Goal: Task Accomplishment & Management: Complete application form

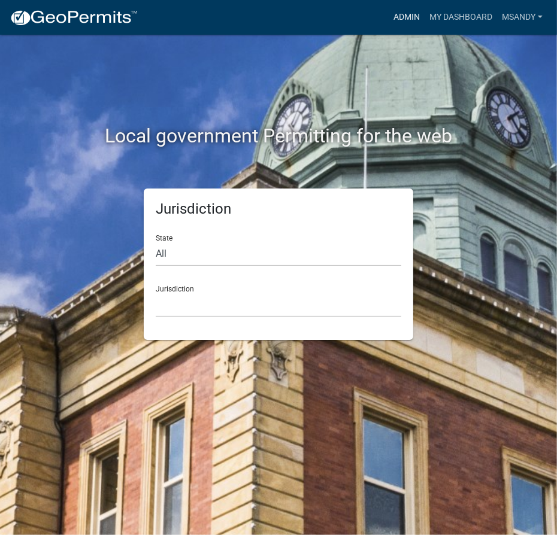
click at [389, 14] on link "Admin" at bounding box center [407, 17] width 36 height 23
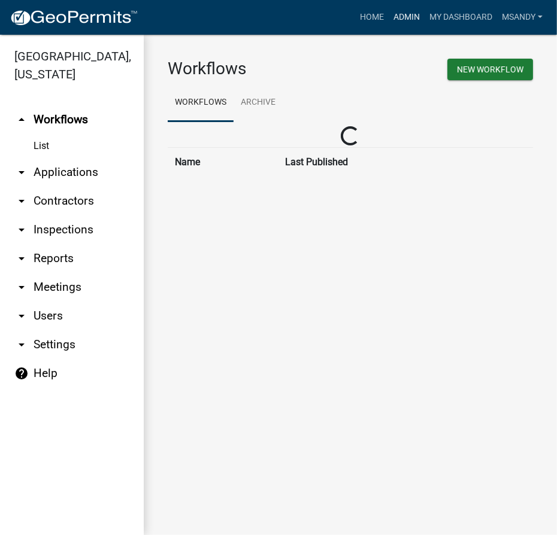
click at [408, 12] on link "Admin" at bounding box center [407, 17] width 36 height 23
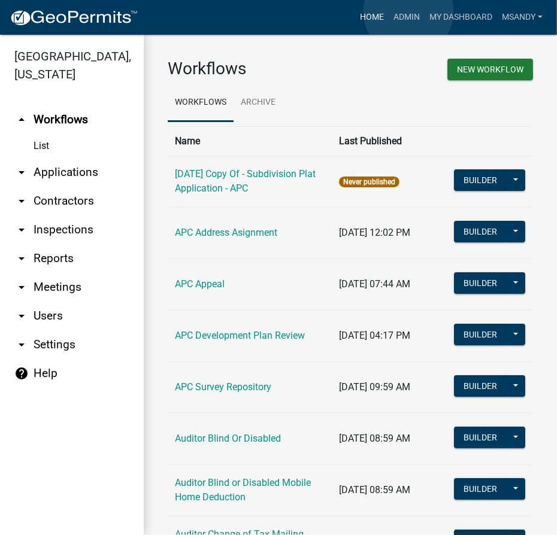
click at [370, 16] on link "Home" at bounding box center [372, 17] width 34 height 23
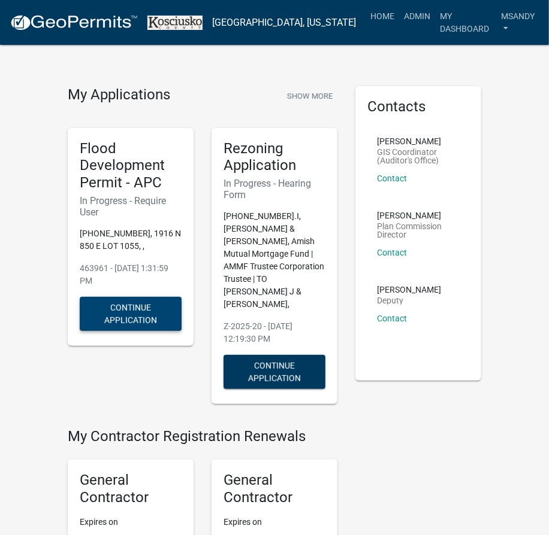
click at [123, 322] on button "Continue Application" at bounding box center [131, 314] width 102 height 34
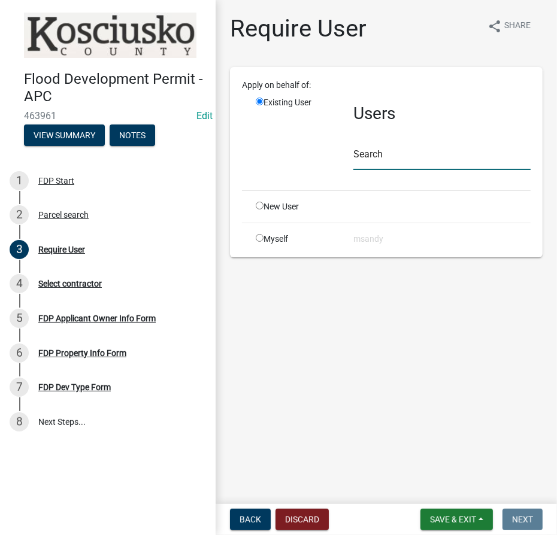
click at [370, 164] on input "text" at bounding box center [441, 158] width 177 height 25
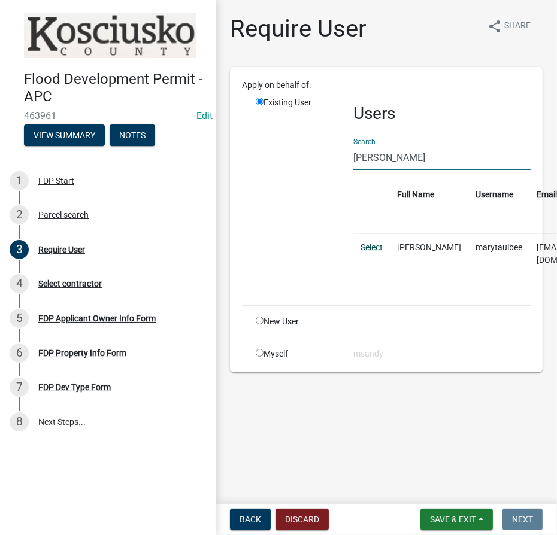
type input "[PERSON_NAME]"
click at [371, 247] on link "Select" at bounding box center [371, 248] width 22 height 10
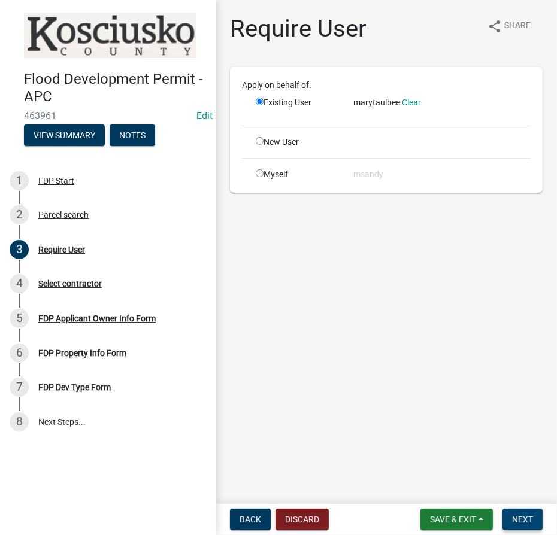
click at [522, 523] on span "Next" at bounding box center [522, 520] width 21 height 10
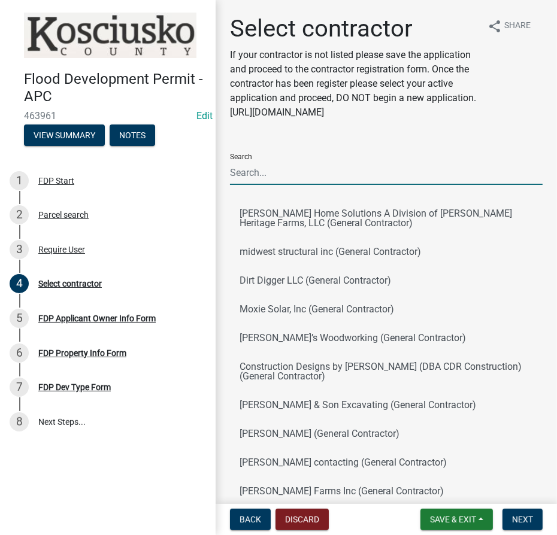
click at [283, 185] on input "Search" at bounding box center [386, 172] width 313 height 25
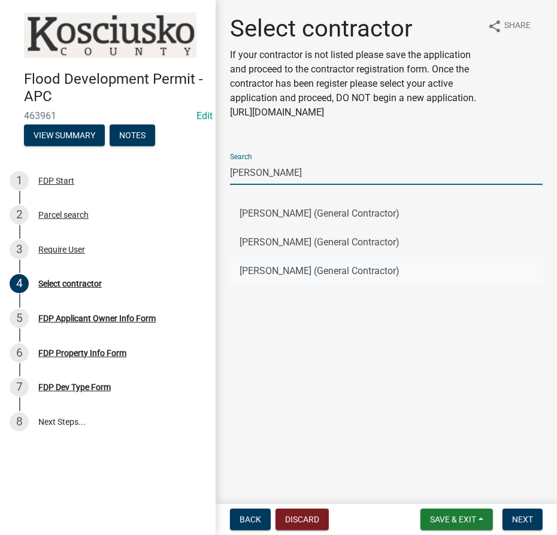
type input "[PERSON_NAME]"
click at [278, 272] on button "[PERSON_NAME] (General Contractor)" at bounding box center [386, 271] width 313 height 29
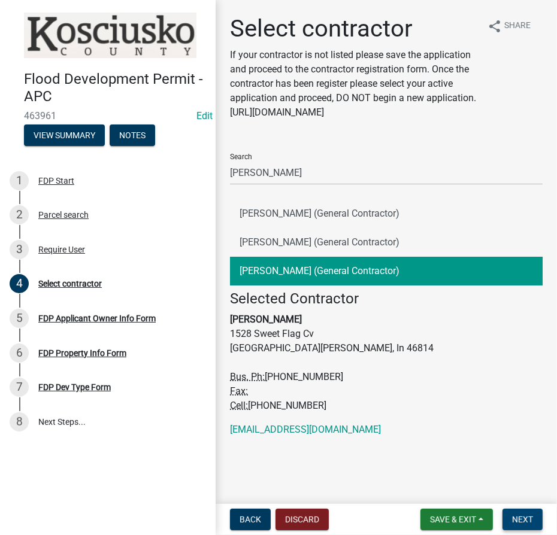
click at [532, 523] on span "Next" at bounding box center [522, 520] width 21 height 10
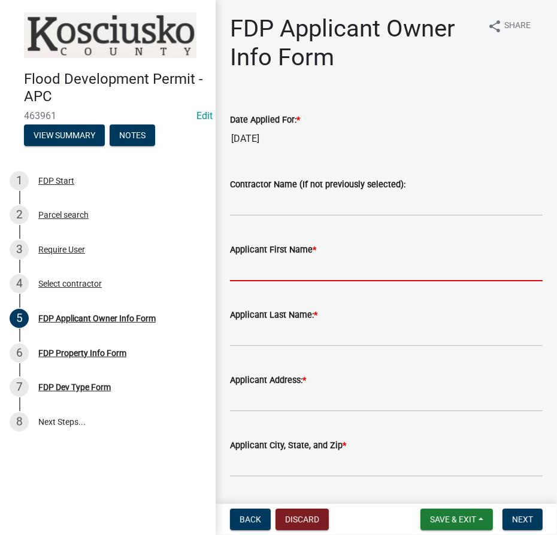
drag, startPoint x: 286, startPoint y: 272, endPoint x: 277, endPoint y: 271, distance: 8.4
click at [286, 272] on input "Applicant First Name *" at bounding box center [386, 269] width 313 height 25
type input "[PERSON_NAME]"
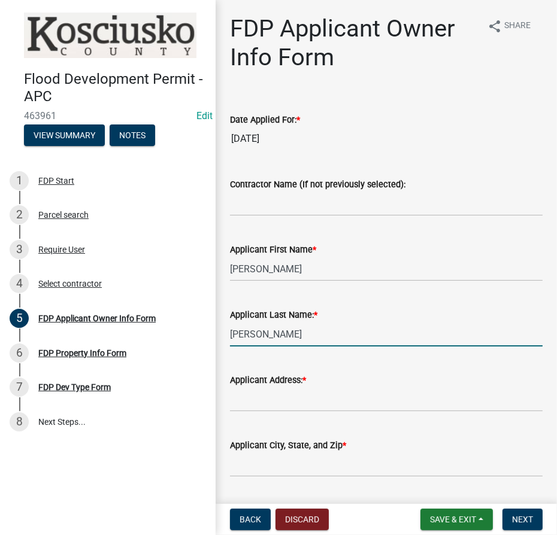
type input "[PERSON_NAME]"
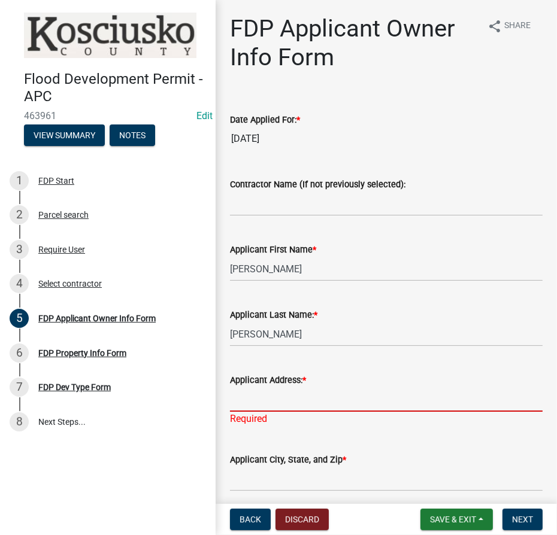
click at [257, 400] on input "Applicant Address: *" at bounding box center [386, 399] width 313 height 25
type input "1528 Sweet Flag Ct"
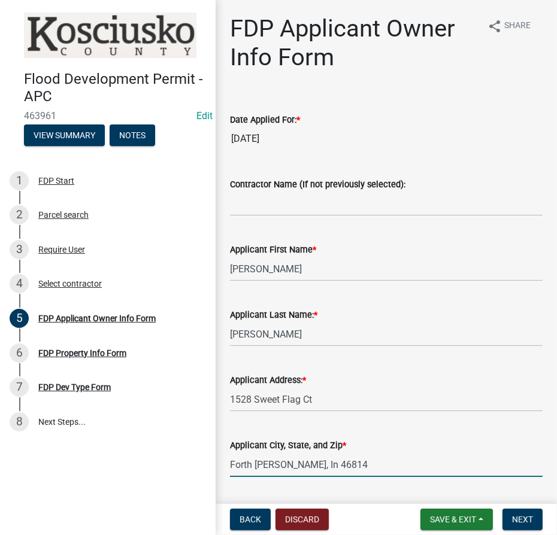
type input "Forth [PERSON_NAME], In 46814"
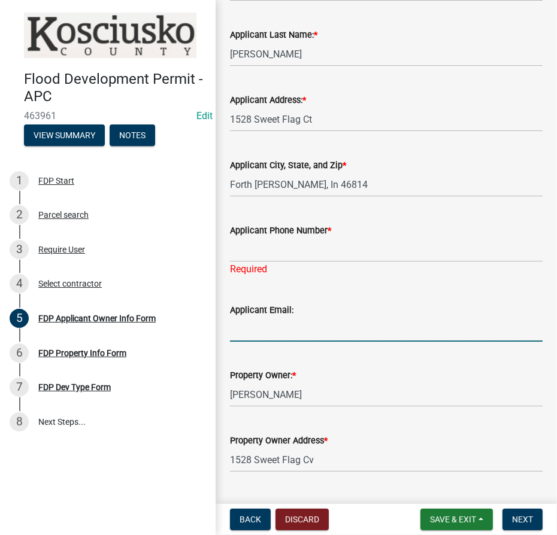
click at [283, 331] on input "Applicant Email:" at bounding box center [386, 329] width 313 height 25
click at [286, 238] on input "Applicant Phone Number *" at bounding box center [386, 250] width 313 height 25
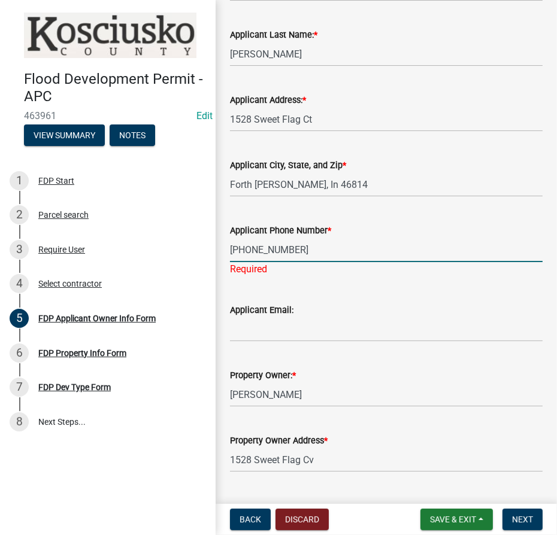
type input "[PHONE_NUMBER]"
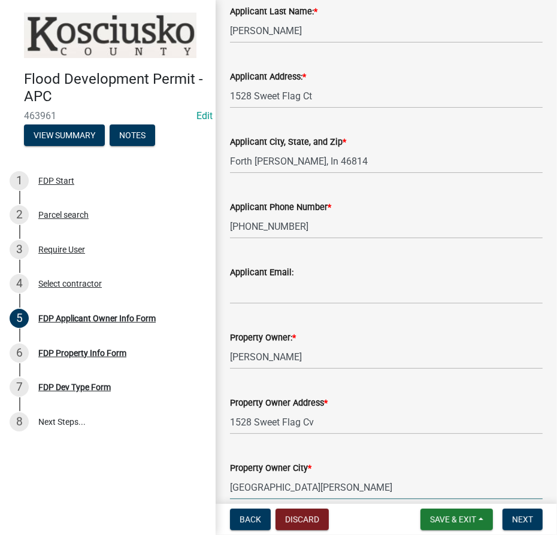
scroll to position [430, 0]
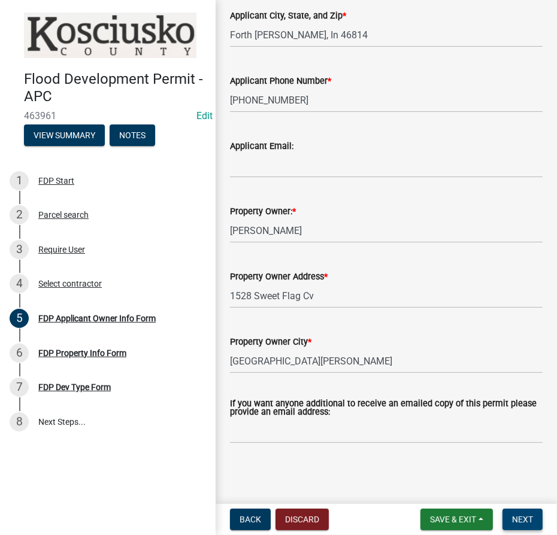
click at [533, 525] on button "Next" at bounding box center [522, 520] width 40 height 22
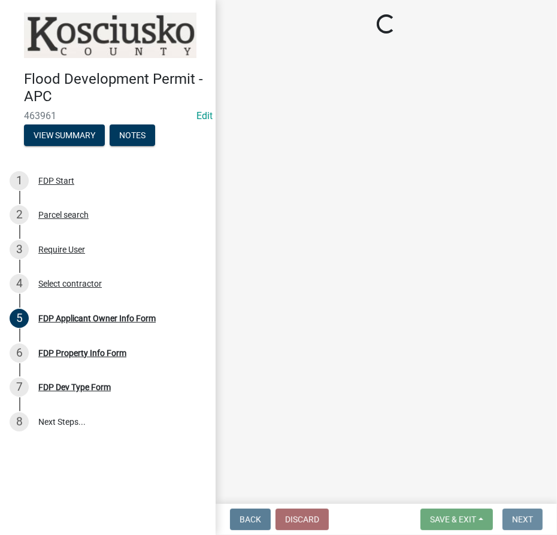
scroll to position [0, 0]
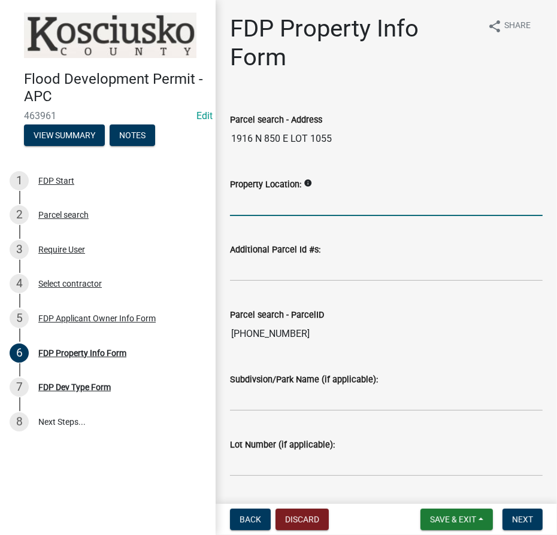
click at [257, 205] on input "Property Location:" at bounding box center [386, 204] width 313 height 25
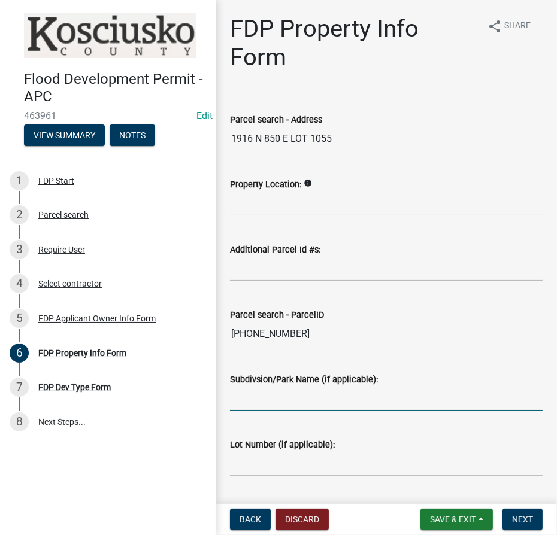
click at [256, 395] on input "Subdivsion/Park Name (if applicable):" at bounding box center [386, 399] width 313 height 25
type input "Yogi"
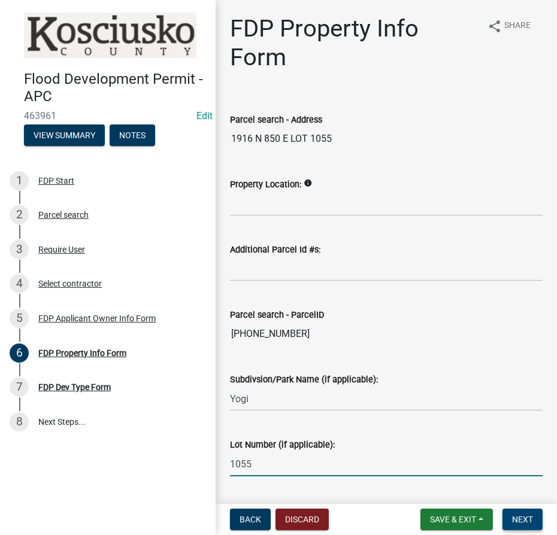
type input "1055"
click at [529, 520] on span "Next" at bounding box center [522, 520] width 21 height 10
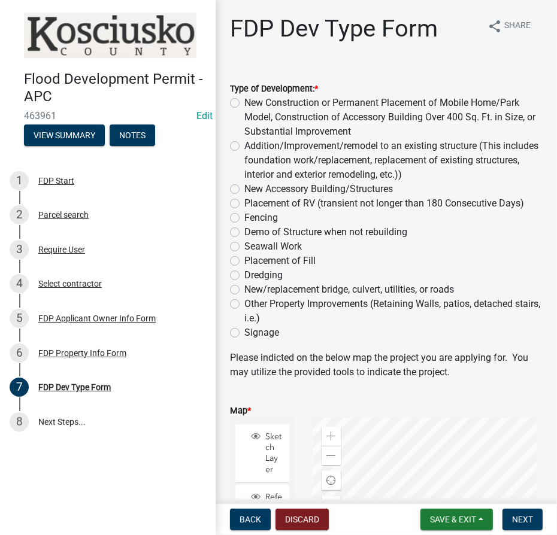
click at [244, 305] on label "Other Property Improvements (Retaining Walls, patios, detached stairs, i.e.)" at bounding box center [393, 311] width 298 height 29
click at [244, 305] on input "Other Property Improvements (Retaining Walls, patios, detached stairs, i.e.)" at bounding box center [248, 301] width 8 height 8
radio input "true"
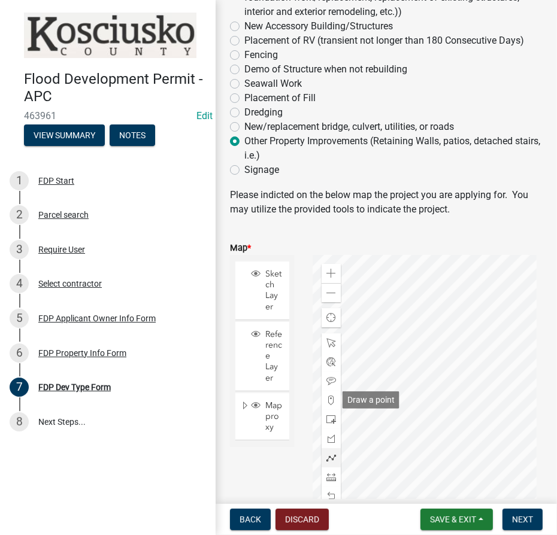
click at [331, 402] on span at bounding box center [331, 401] width 10 height 10
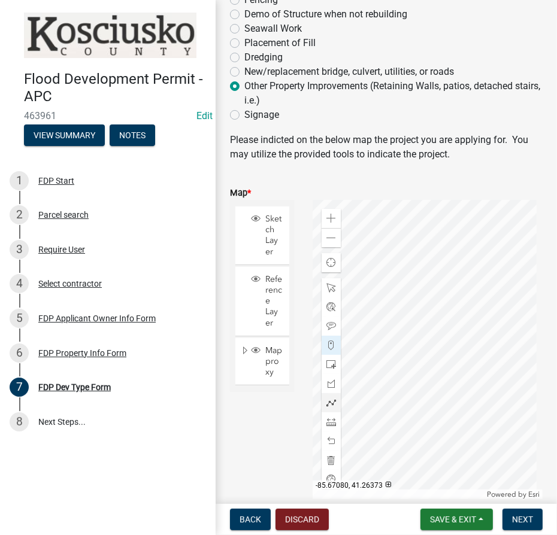
click at [407, 309] on div at bounding box center [428, 349] width 230 height 299
click at [522, 522] on span "Next" at bounding box center [522, 520] width 21 height 10
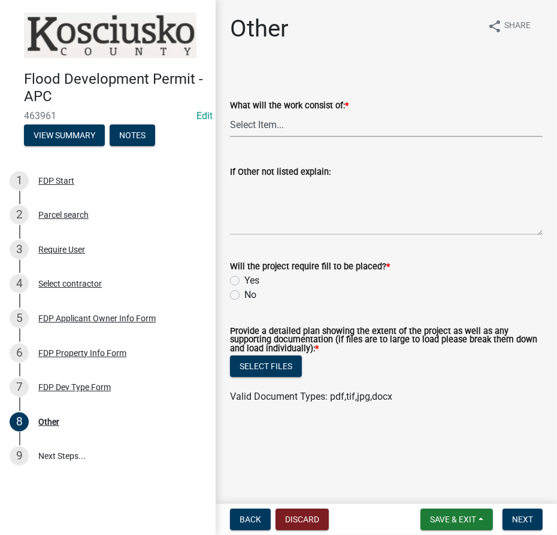
click at [249, 128] on select "Select Item... Signage Retaining Wall Patios/Platforms Stairs Other not Listed" at bounding box center [386, 125] width 313 height 25
click at [230, 113] on select "Select Item... Signage Retaining Wall Patios/Platforms Stairs Other not Listed" at bounding box center [386, 125] width 313 height 25
select select "8ff22ab7-4bb9-47fa-a72f-b2bc48e62ff3"
drag, startPoint x: 236, startPoint y: 295, endPoint x: 241, endPoint y: 309, distance: 15.1
click at [244, 295] on label "No" at bounding box center [250, 295] width 12 height 14
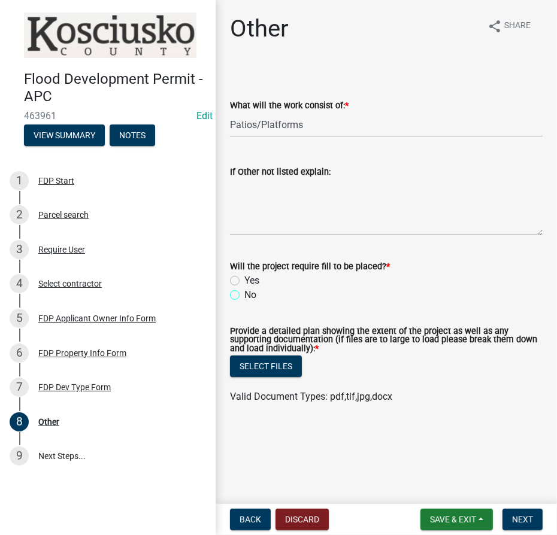
click at [244, 295] on input "No" at bounding box center [248, 292] width 8 height 8
radio input "true"
click at [253, 370] on button "Select files" at bounding box center [266, 367] width 72 height 22
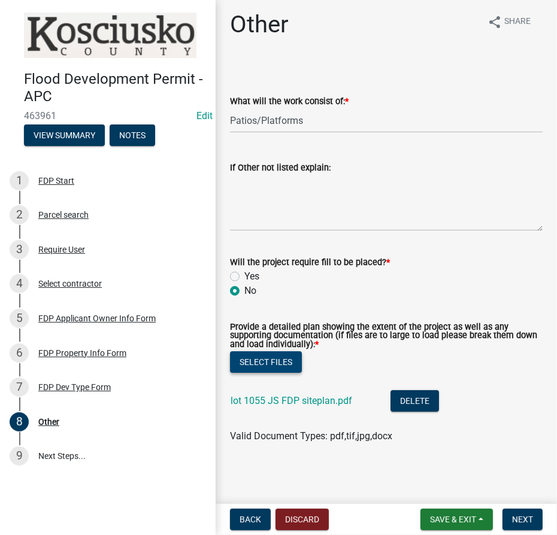
scroll to position [5, 0]
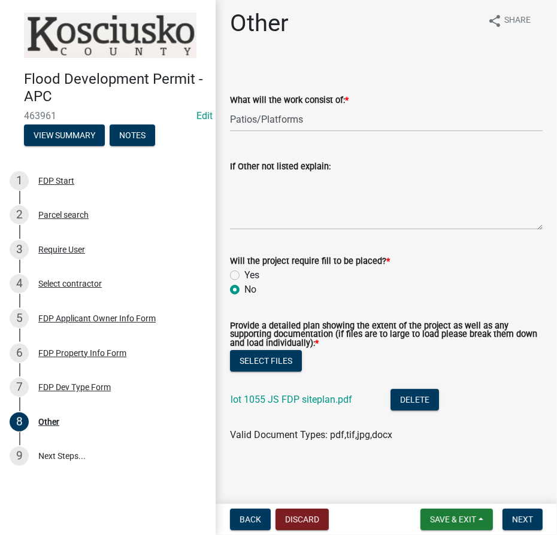
click at [529, 531] on nav "Back Discard Save & Exit Save Save & Exit Next" at bounding box center [386, 519] width 341 height 31
click at [528, 520] on span "Next" at bounding box center [522, 520] width 21 height 10
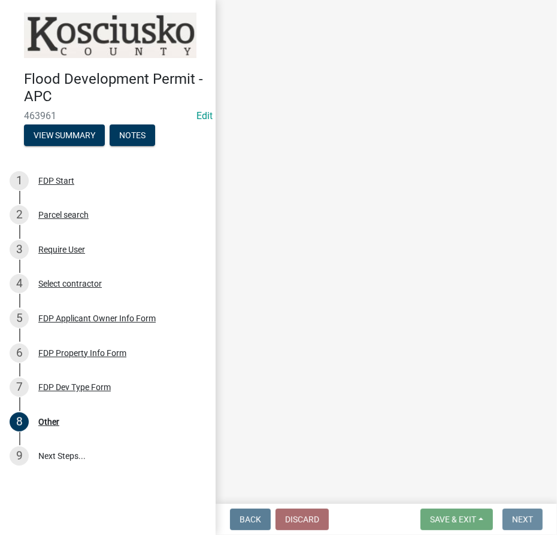
scroll to position [0, 0]
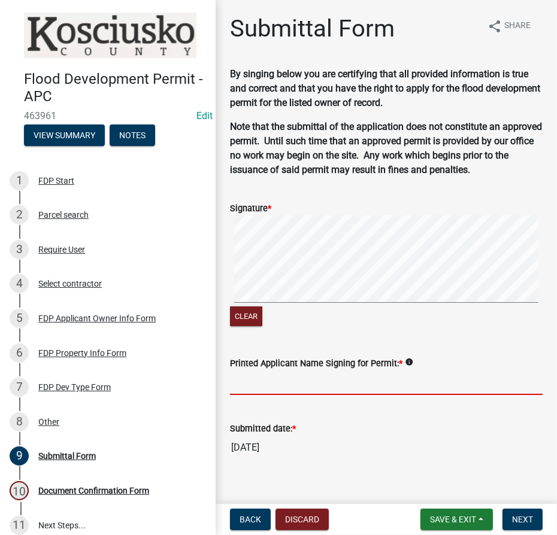
drag, startPoint x: 264, startPoint y: 392, endPoint x: 265, endPoint y: 383, distance: 9.6
click at [264, 392] on input "Printed Applicant Name Signing for Permit: *" at bounding box center [386, 383] width 313 height 25
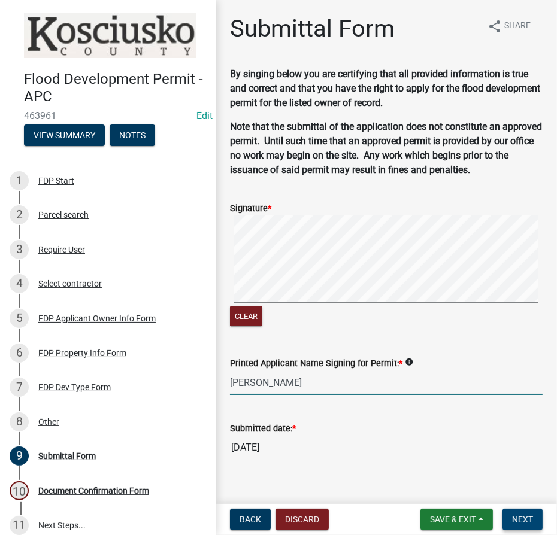
type input "[PERSON_NAME]"
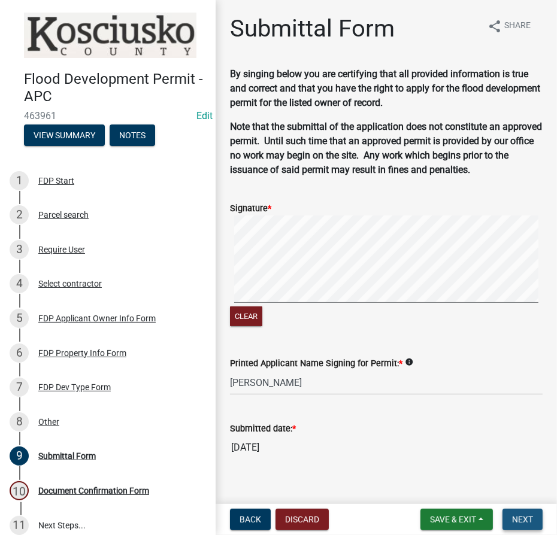
click at [521, 523] on span "Next" at bounding box center [522, 520] width 21 height 10
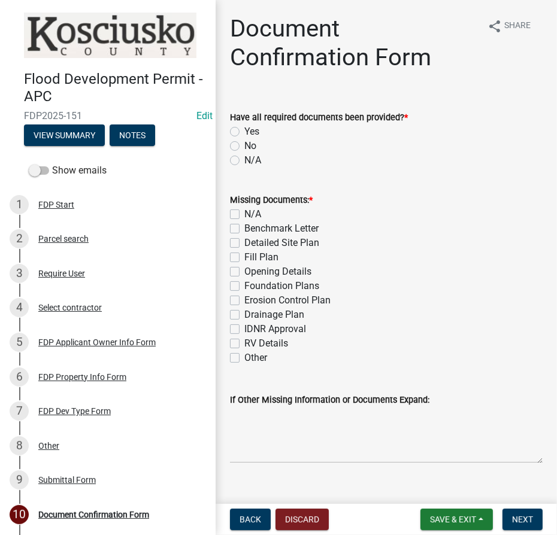
click at [244, 131] on label "Yes" at bounding box center [251, 132] width 15 height 14
click at [244, 131] on input "Yes" at bounding box center [248, 129] width 8 height 8
radio input "true"
click at [244, 214] on label "N/A" at bounding box center [252, 214] width 17 height 14
click at [244, 214] on input "N/A" at bounding box center [248, 211] width 8 height 8
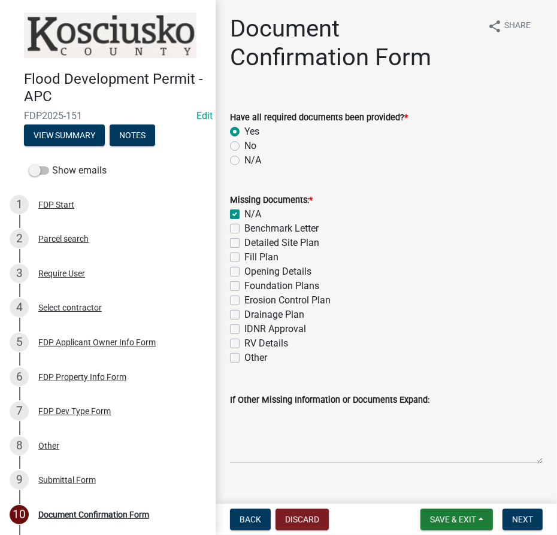
checkbox input "true"
checkbox input "false"
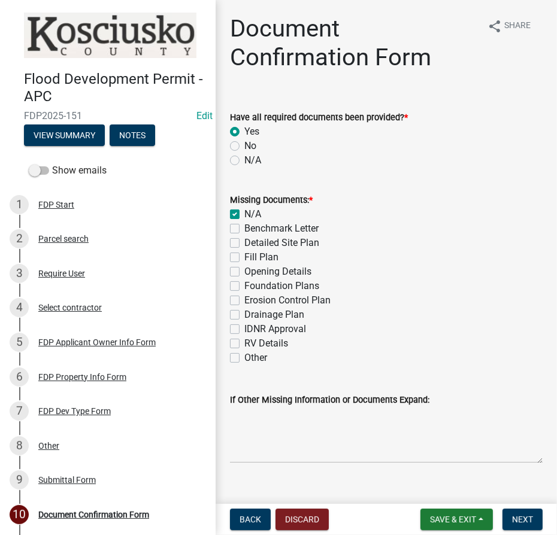
checkbox input "false"
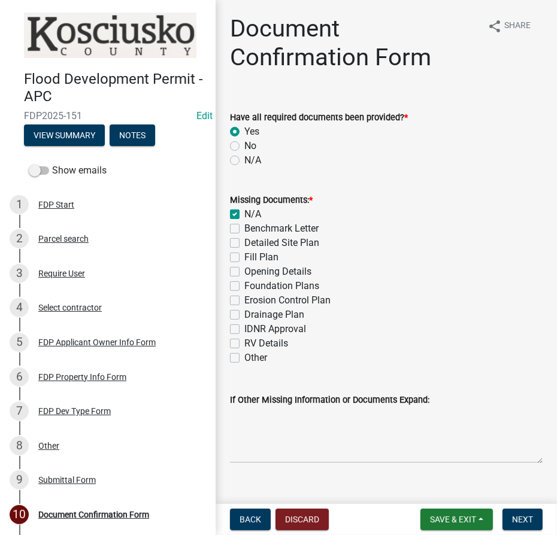
checkbox input "false"
click at [520, 523] on span "Next" at bounding box center [522, 520] width 21 height 10
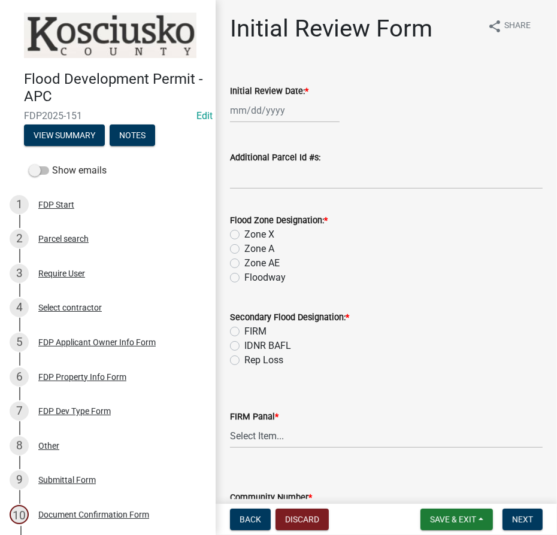
click at [244, 107] on div at bounding box center [285, 110] width 110 height 25
select select "8"
select select "2025"
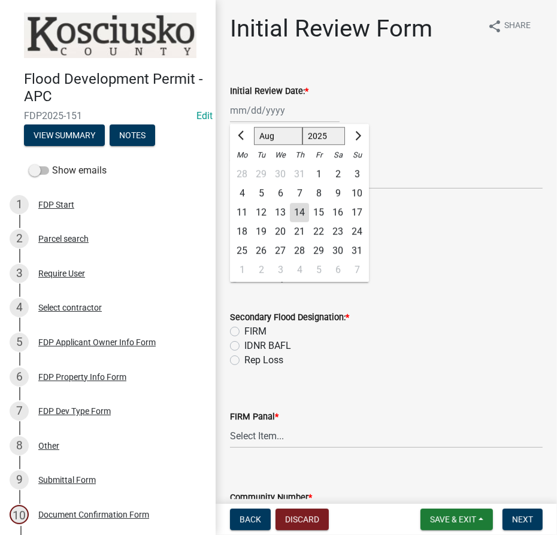
click at [296, 211] on div "14" at bounding box center [299, 212] width 19 height 19
type input "[DATE]"
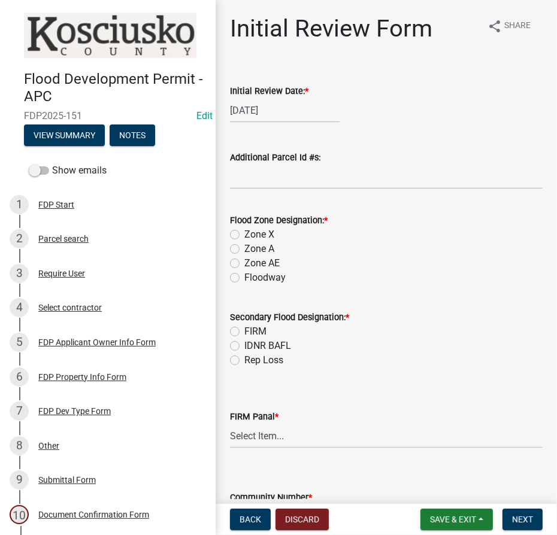
click at [244, 261] on label "Zone AE" at bounding box center [261, 263] width 35 height 14
click at [244, 261] on input "Zone AE" at bounding box center [248, 260] width 8 height 8
radio input "true"
click at [244, 332] on label "FIRM" at bounding box center [255, 332] width 22 height 14
click at [244, 332] on input "FIRM" at bounding box center [248, 329] width 8 height 8
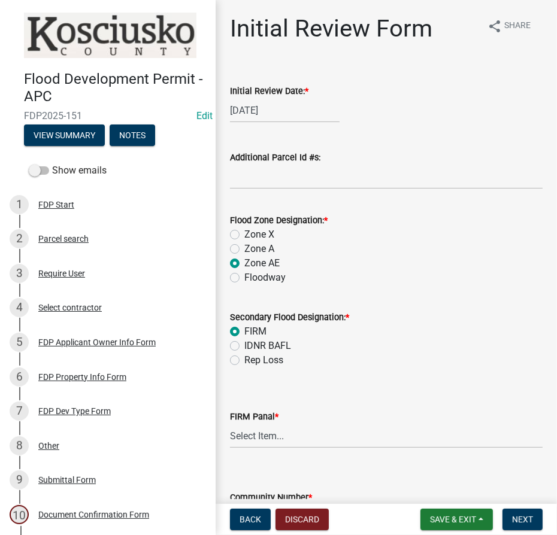
radio input "true"
click at [250, 434] on select "Select Item... 0020 0040 0045 0065 0067 0070 0086 0090 0095 0110 0120 0140 0145…" at bounding box center [386, 436] width 313 height 25
click at [255, 432] on select "Select Item... 0020 0040 0045 0065 0067 0070 0086 0090 0095 0110 0120 0140 0145…" at bounding box center [386, 436] width 313 height 25
click at [230, 424] on select "Select Item... 0020 0040 0045 0065 0067 0070 0086 0090 0095 0110 0120 0140 0145…" at bounding box center [386, 436] width 313 height 25
select select "112932c3-2151-4e20-b9b4-1cd272c3d7b1"
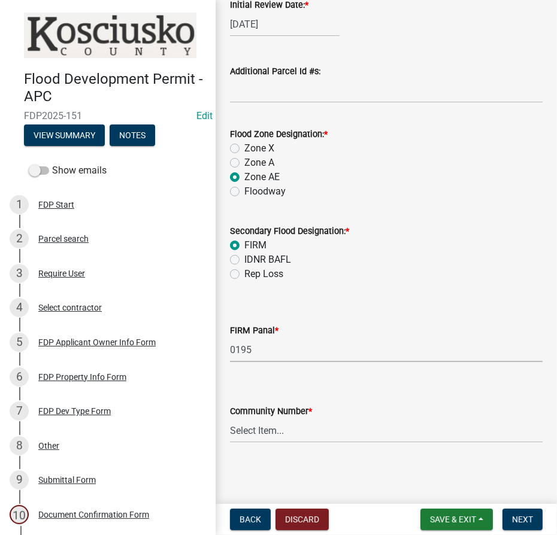
scroll to position [87, 0]
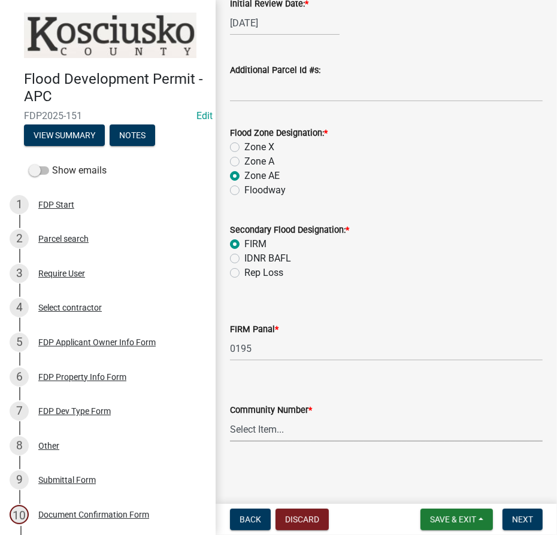
click at [276, 422] on select "Select Item... Kos Co - Unincop - 180121 Town of [GEOGRAPHIC_DATA] - 180382 Tow…" at bounding box center [386, 429] width 313 height 25
click at [230, 417] on select "Select Item... Kos Co - Unincop - 180121 Town of [GEOGRAPHIC_DATA] - 180382 Tow…" at bounding box center [386, 429] width 313 height 25
select select "1d0925c7-9c1e-4f6f-b7f6-1bc109fea0dc"
click at [517, 518] on span "Next" at bounding box center [522, 520] width 21 height 10
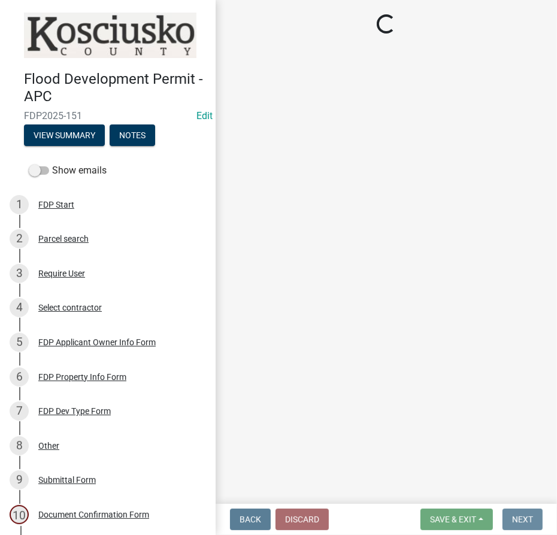
scroll to position [0, 0]
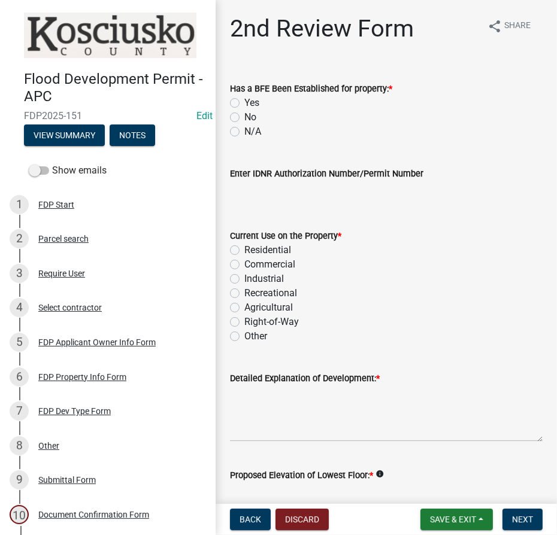
click at [244, 100] on label "Yes" at bounding box center [251, 103] width 15 height 14
click at [244, 100] on input "Yes" at bounding box center [248, 100] width 8 height 8
radio input "true"
click at [244, 250] on label "Residential" at bounding box center [267, 250] width 47 height 14
click at [244, 250] on input "Residential" at bounding box center [248, 247] width 8 height 8
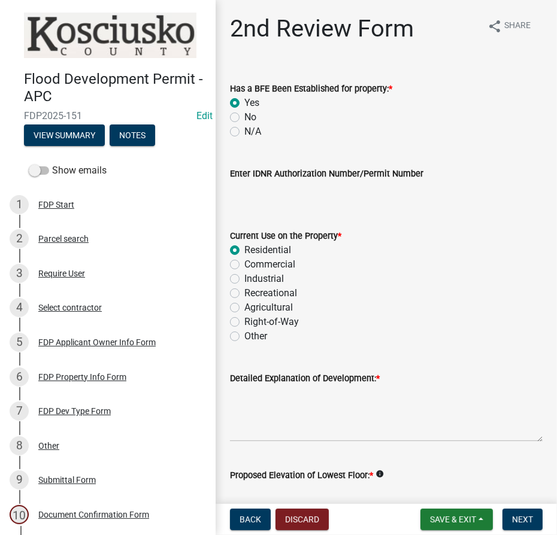
radio input "true"
click at [275, 404] on textarea "Detailed Explanation of Development: *" at bounding box center [386, 414] width 313 height 56
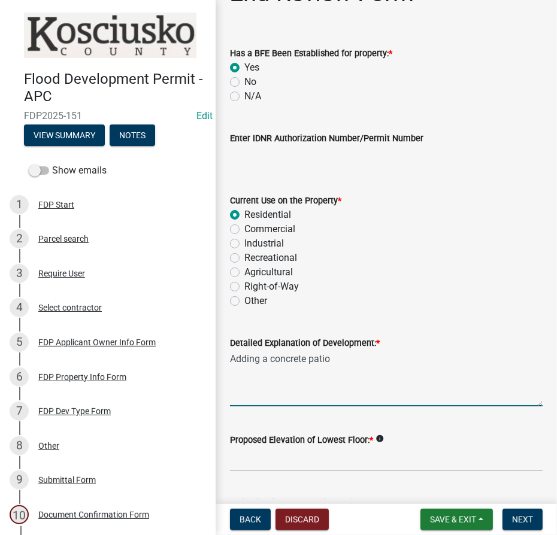
scroll to position [54, 0]
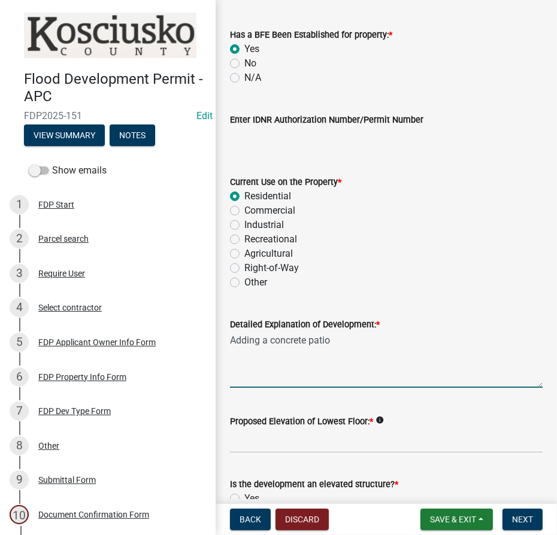
type textarea "Adding a concrete patio"
click at [332, 432] on input "Proposed Elevation of Lowest Floor: *" at bounding box center [386, 441] width 313 height 25
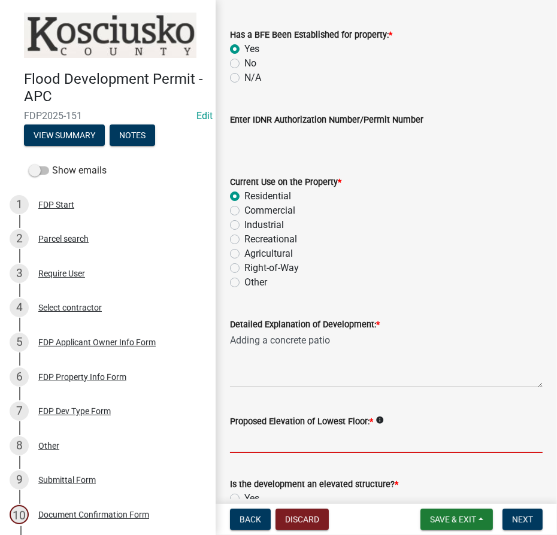
type input "existing"
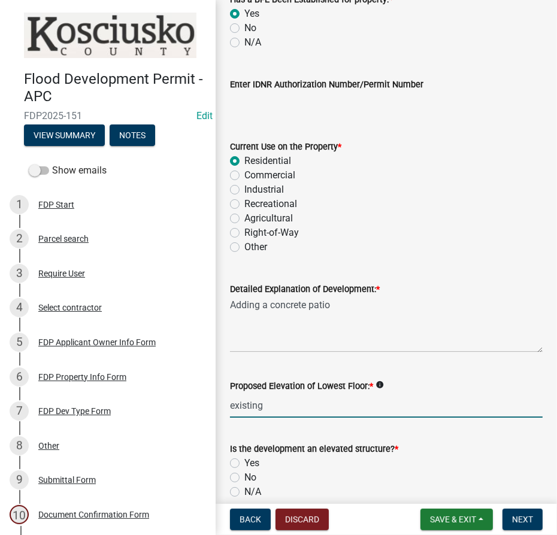
scroll to position [163, 0]
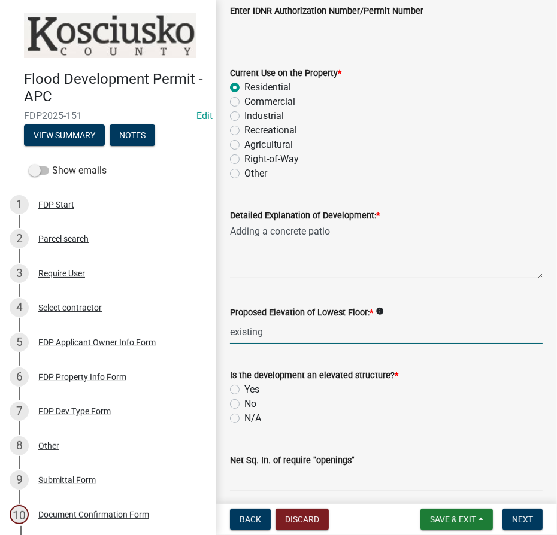
click at [244, 417] on label "N/A" at bounding box center [252, 418] width 17 height 14
click at [244, 417] on input "N/A" at bounding box center [248, 415] width 8 height 8
radio input "true"
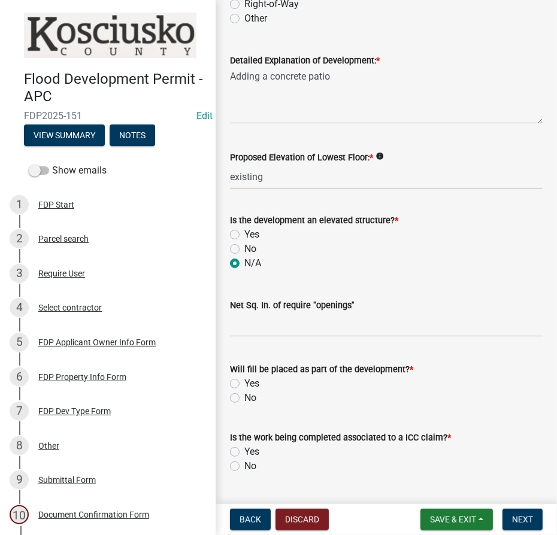
scroll to position [326, 0]
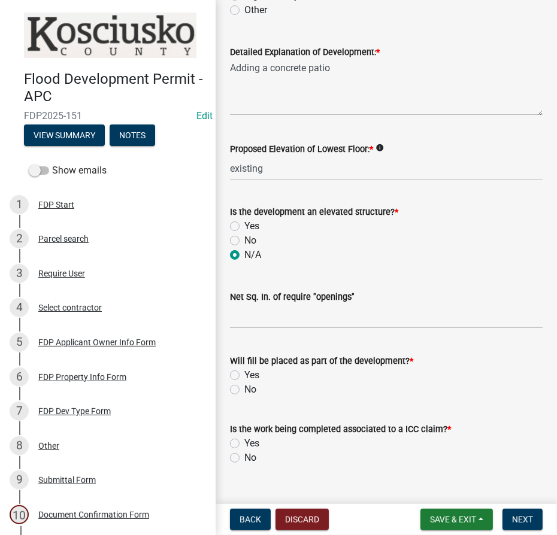
click at [244, 386] on label "No" at bounding box center [250, 390] width 12 height 14
click at [244, 386] on input "No" at bounding box center [248, 387] width 8 height 8
radio input "true"
click at [244, 461] on label "No" at bounding box center [250, 458] width 12 height 14
click at [244, 459] on input "No" at bounding box center [248, 455] width 8 height 8
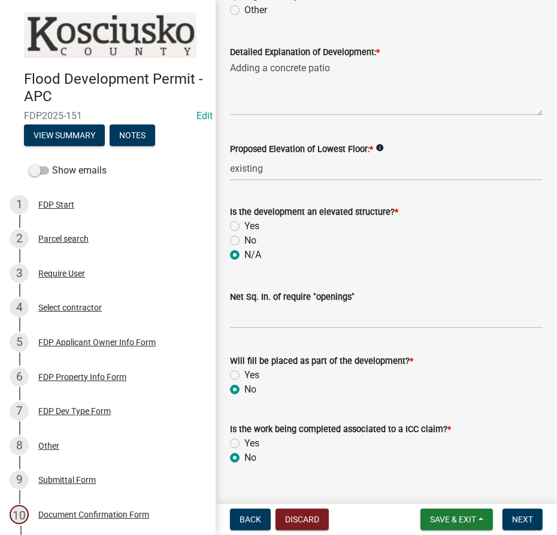
radio input "true"
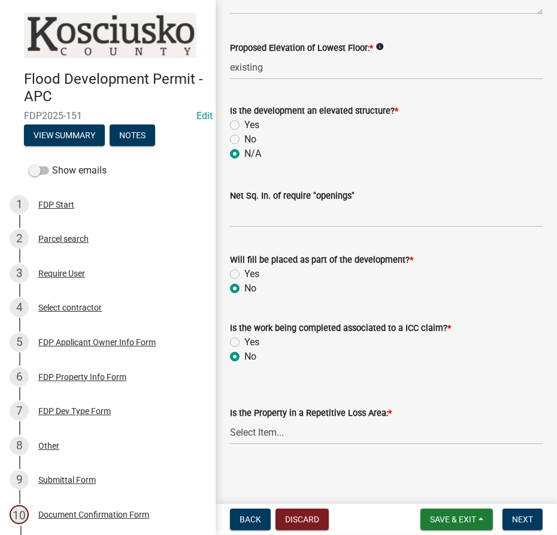
scroll to position [430, 0]
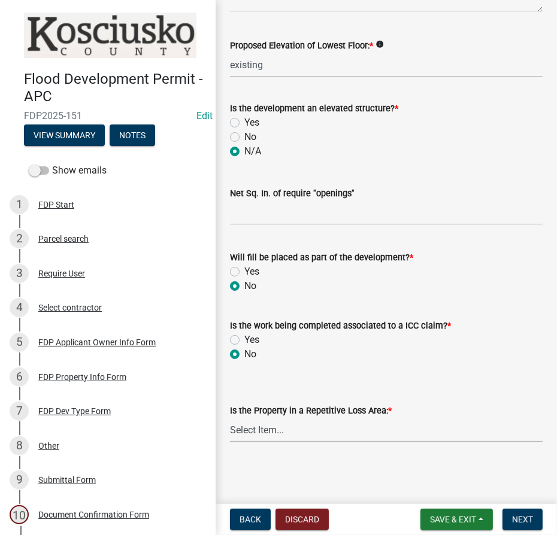
click at [268, 428] on select "Select Item... N/A Sycamore Briarwood EMS T41 EMS T13B Shore Acres EMS B40F EMS…" at bounding box center [386, 430] width 313 height 25
click at [230, 418] on select "Select Item... N/A Sycamore Briarwood EMS T41 EMS T13B Shore Acres EMS B40F EMS…" at bounding box center [386, 430] width 313 height 25
select select "e3c360ee-7977-4b9d-91ef-f00a4a3ecee8"
click at [533, 515] on button "Next" at bounding box center [522, 520] width 40 height 22
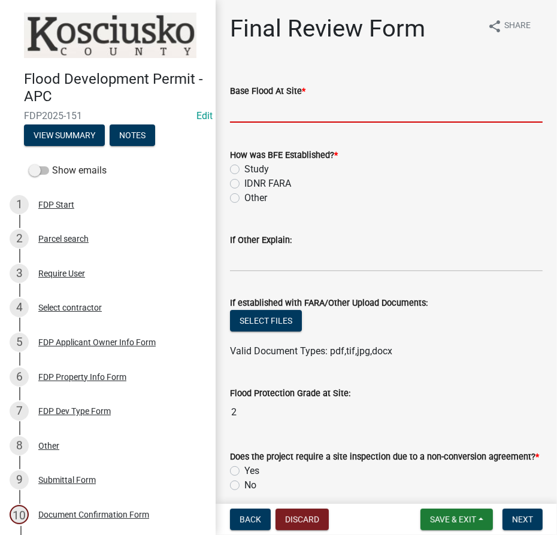
click at [262, 109] on input "text" at bounding box center [386, 110] width 313 height 25
type input "850.0"
click at [244, 164] on label "Study" at bounding box center [256, 169] width 25 height 14
click at [244, 164] on input "Study" at bounding box center [248, 166] width 8 height 8
radio input "true"
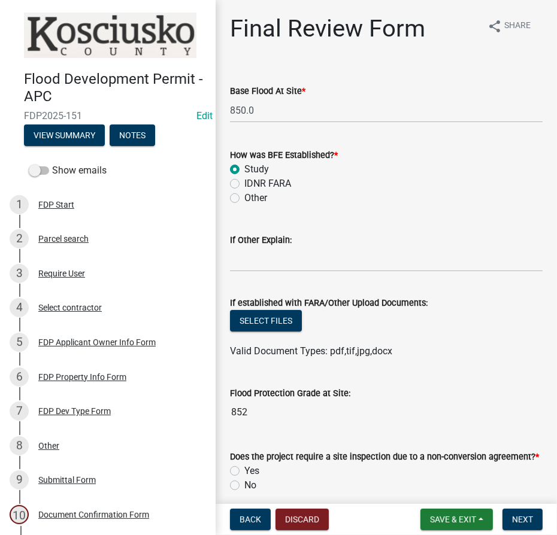
scroll to position [163, 0]
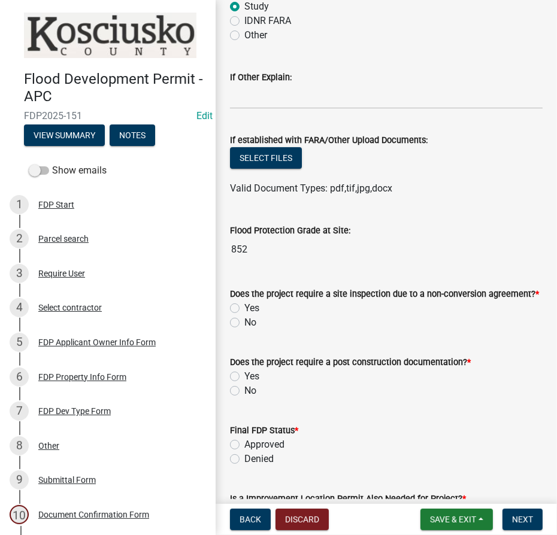
click at [244, 320] on label "No" at bounding box center [250, 323] width 12 height 14
click at [244, 320] on input "No" at bounding box center [248, 320] width 8 height 8
radio input "true"
click at [244, 390] on label "No" at bounding box center [250, 391] width 12 height 14
click at [244, 390] on input "No" at bounding box center [248, 388] width 8 height 8
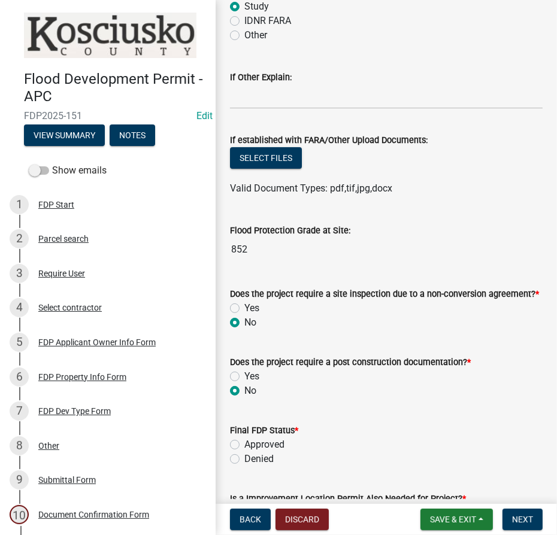
radio input "true"
click at [244, 446] on label "Approved" at bounding box center [264, 445] width 40 height 14
click at [244, 446] on input "Approved" at bounding box center [248, 442] width 8 height 8
radio input "true"
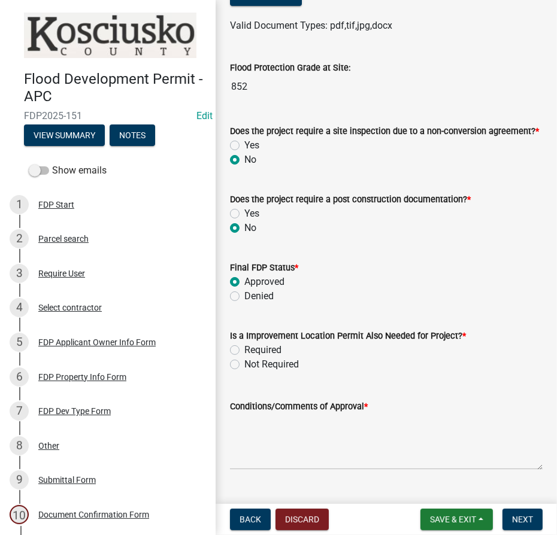
scroll to position [326, 0]
click at [244, 363] on label "Not Required" at bounding box center [271, 364] width 54 height 14
click at [244, 363] on input "Not Required" at bounding box center [248, 361] width 8 height 8
radio input "true"
click at [248, 429] on textarea "Conditions/Comments of Approval *" at bounding box center [386, 441] width 313 height 56
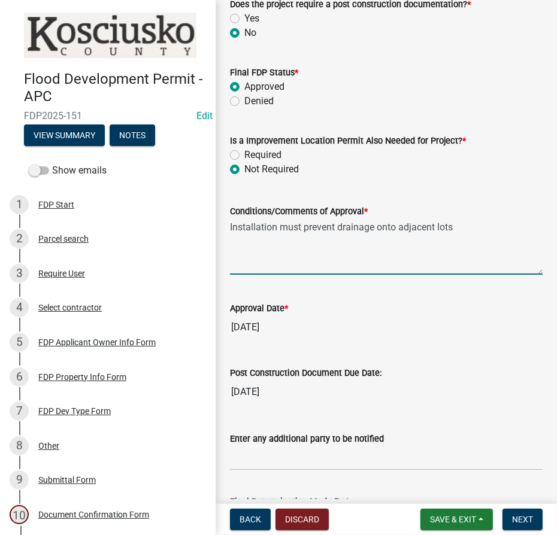
scroll to position [544, 0]
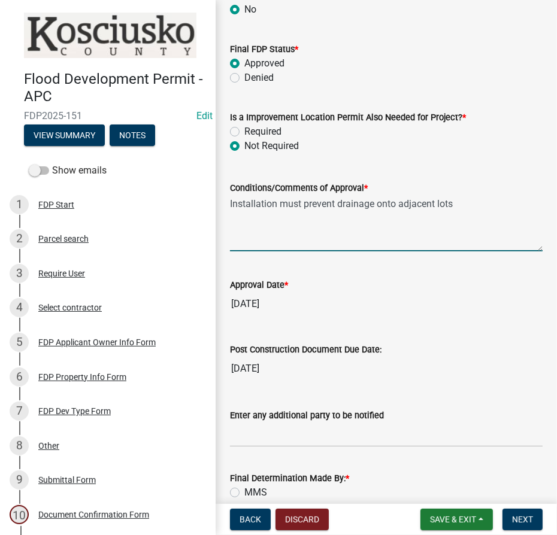
type textarea "Installation must prevent drainage onto adjacent lots"
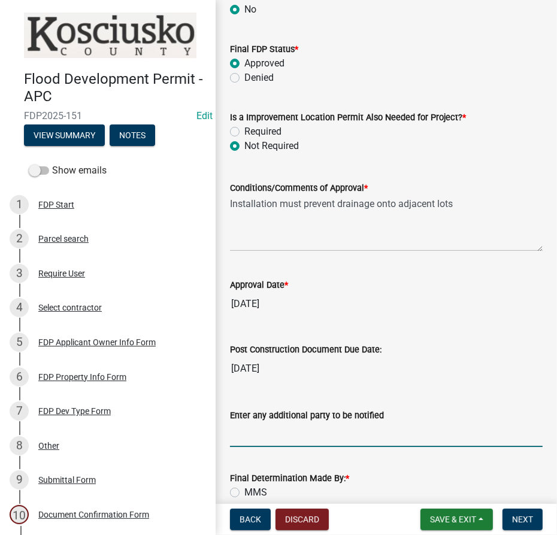
click at [254, 430] on input "Enter any additional party to be notified" at bounding box center [386, 435] width 313 height 25
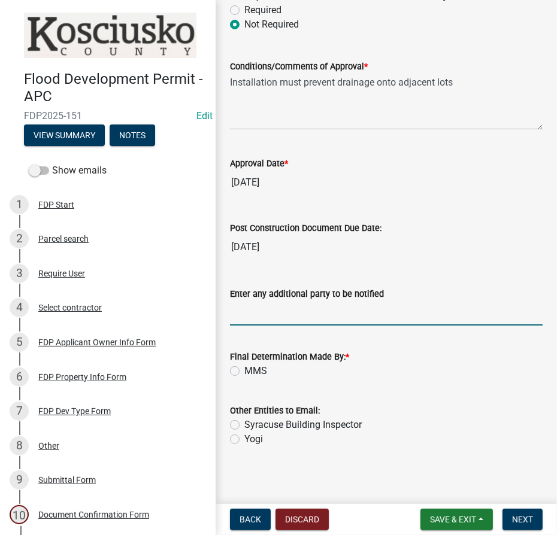
scroll to position [669, 0]
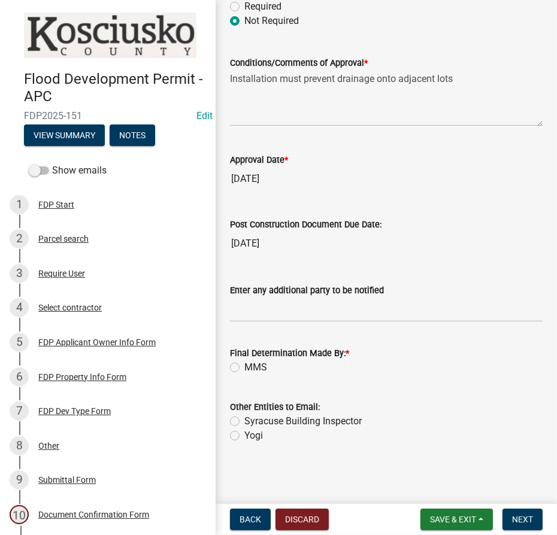
click at [244, 435] on label "Yogi" at bounding box center [253, 436] width 19 height 14
click at [244, 435] on input "Yogi" at bounding box center [248, 433] width 8 height 8
radio input "true"
click at [244, 363] on label "MMS" at bounding box center [255, 367] width 23 height 14
click at [244, 363] on input "MMS" at bounding box center [248, 364] width 8 height 8
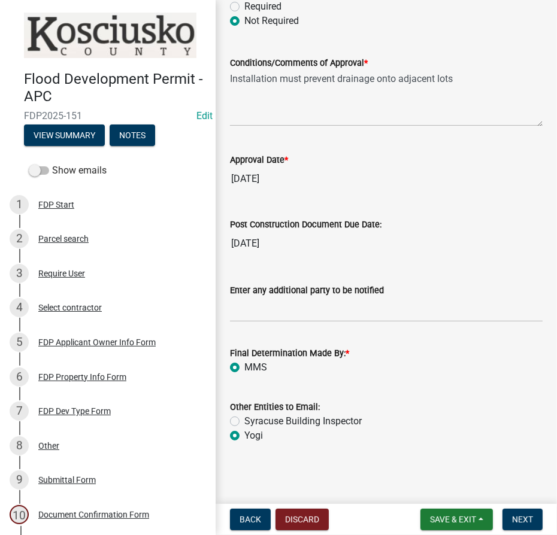
radio input "true"
click at [526, 524] on span "Next" at bounding box center [522, 520] width 21 height 10
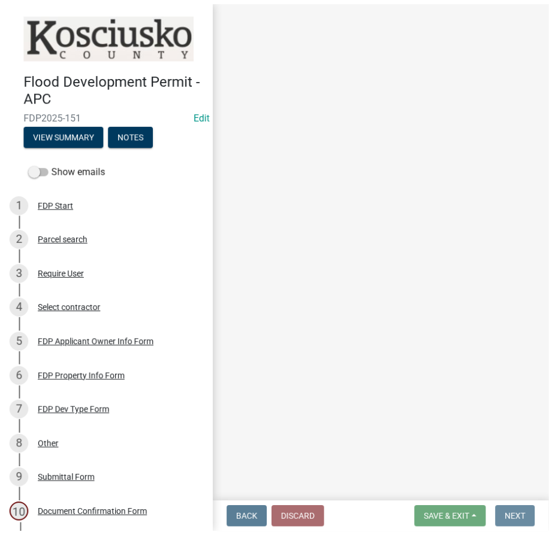
scroll to position [0, 0]
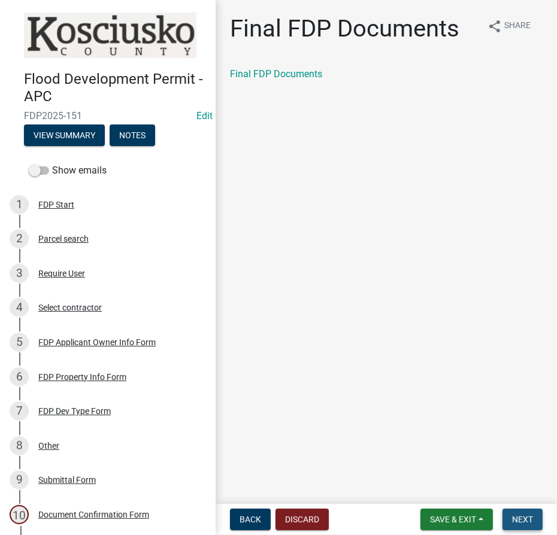
click at [530, 521] on span "Next" at bounding box center [522, 520] width 21 height 10
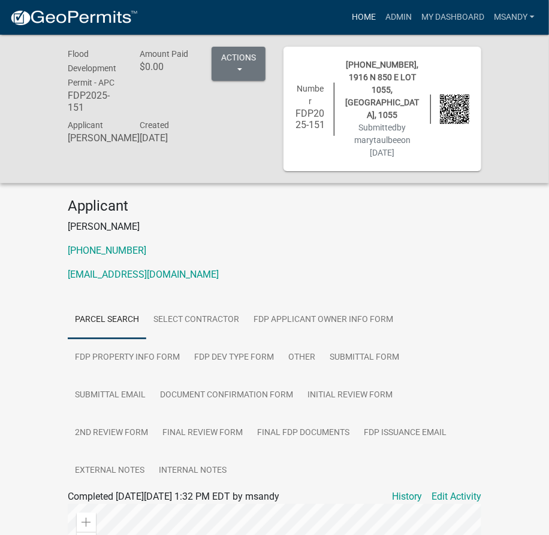
click at [357, 14] on link "Home" at bounding box center [364, 17] width 34 height 23
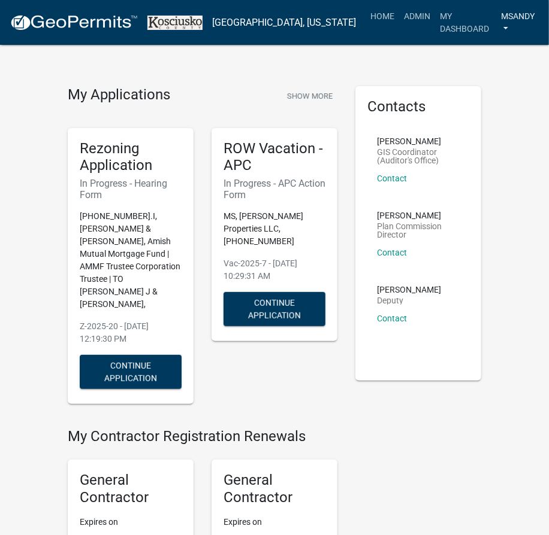
click at [519, 11] on link "msandy" at bounding box center [517, 22] width 43 height 35
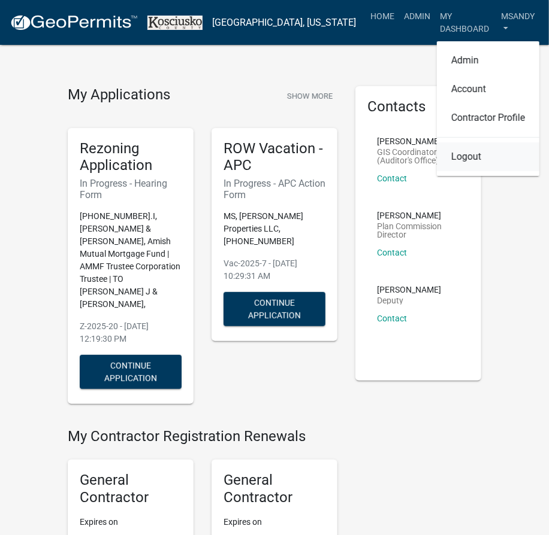
click at [453, 145] on link "Logout" at bounding box center [488, 157] width 102 height 29
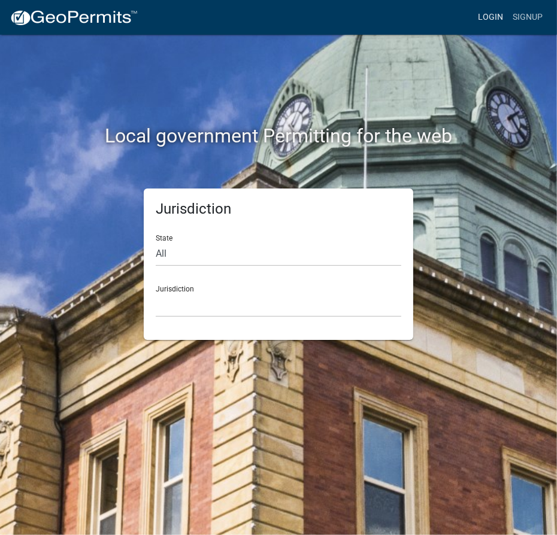
click at [493, 15] on link "Login" at bounding box center [490, 17] width 35 height 23
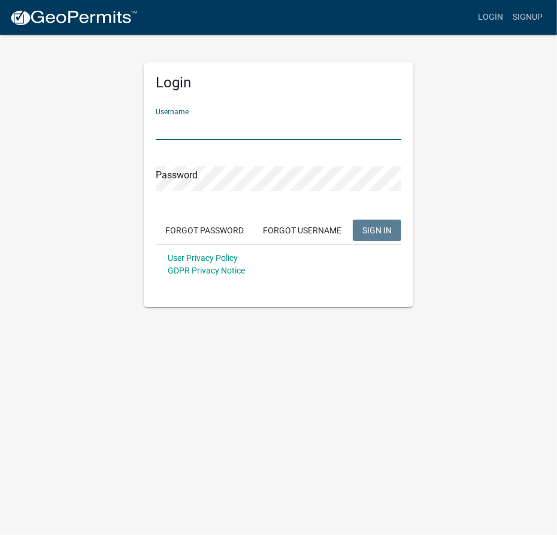
click at [299, 126] on input "Username" at bounding box center [279, 128] width 246 height 25
type input "marytaulbee"
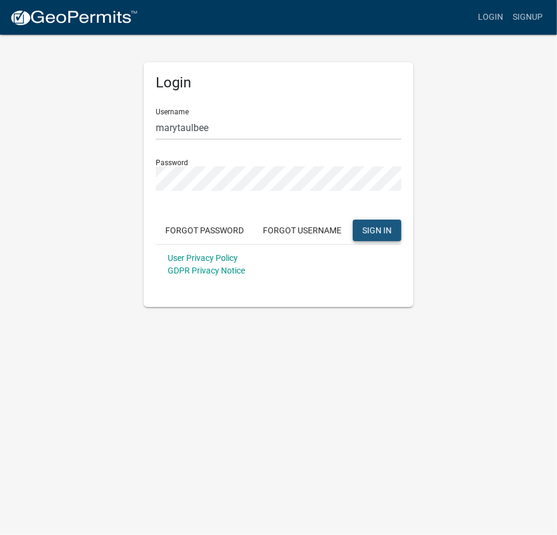
click at [372, 233] on span "SIGN IN" at bounding box center [376, 230] width 29 height 10
